Goal: Task Accomplishment & Management: Complete application form

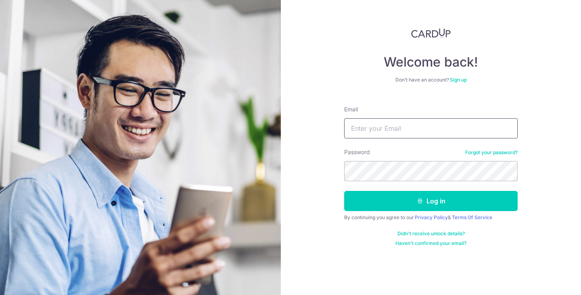
click at [379, 130] on input "Email" at bounding box center [431, 128] width 174 height 20
type input "[EMAIL_ADDRESS][DOMAIN_NAME]"
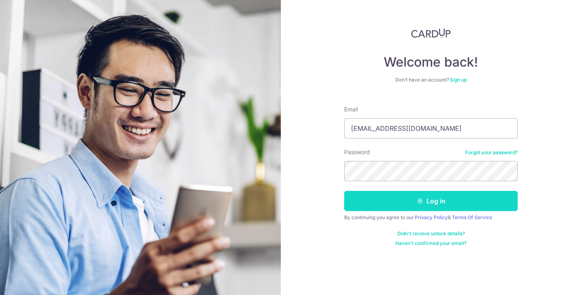
click at [437, 199] on button "Log in" at bounding box center [431, 201] width 174 height 20
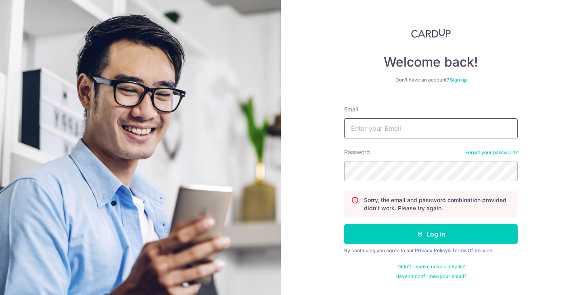
click at [369, 119] on input "Email" at bounding box center [431, 128] width 174 height 20
type input "dion.cheah@gmail.com"
click at [344, 224] on button "Log in" at bounding box center [431, 234] width 174 height 20
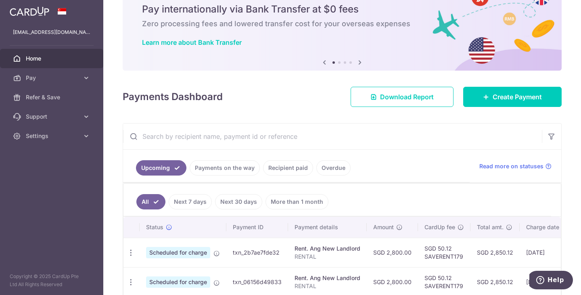
scroll to position [40, 0]
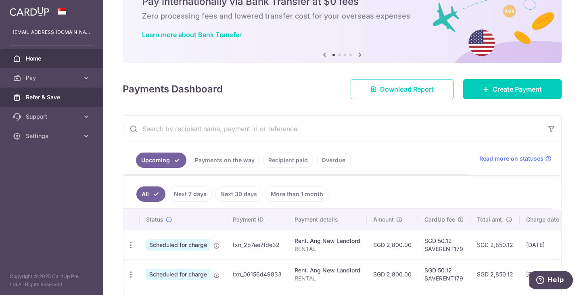
click at [58, 101] on link "Refer & Save" at bounding box center [51, 97] width 103 height 19
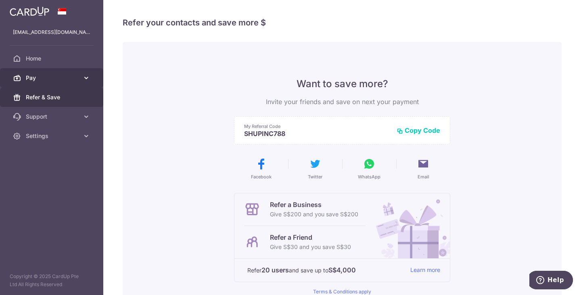
click at [41, 86] on link "Pay" at bounding box center [51, 77] width 103 height 19
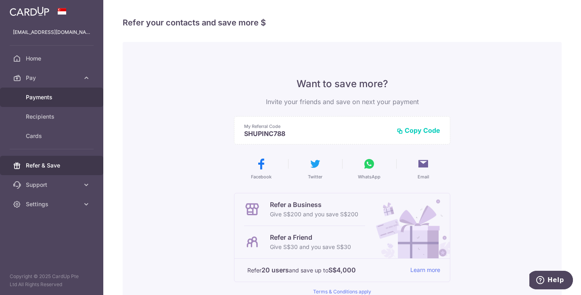
click at [47, 100] on span "Payments" at bounding box center [52, 97] width 53 height 8
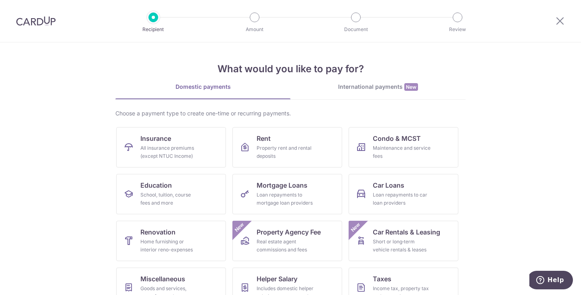
click at [373, 87] on div "International payments New" at bounding box center [378, 87] width 175 height 8
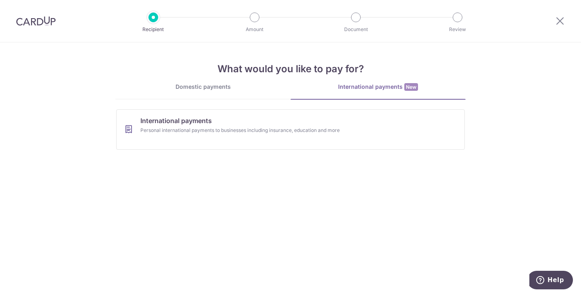
click at [218, 86] on div "Domestic payments" at bounding box center [202, 87] width 175 height 8
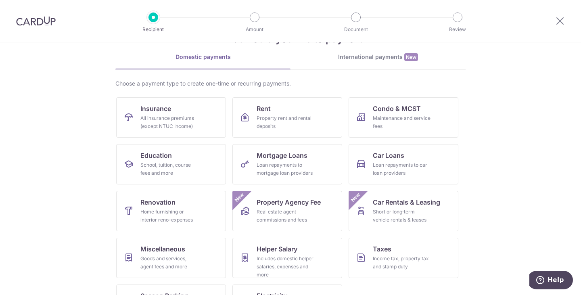
scroll to position [66, 0]
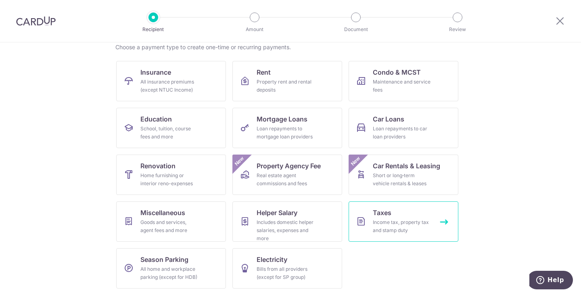
click at [407, 220] on div "Income tax, property tax and stamp duty" at bounding box center [402, 226] width 58 height 16
